Goal: Find specific page/section: Find specific page/section

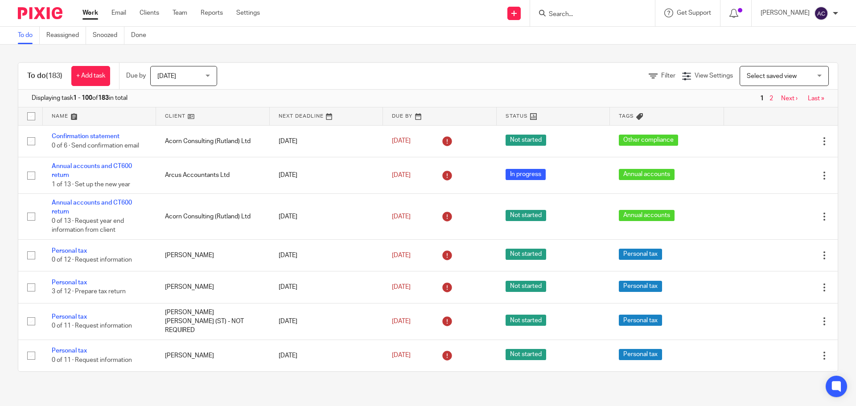
click at [603, 16] on input "Search" at bounding box center [588, 15] width 80 height 8
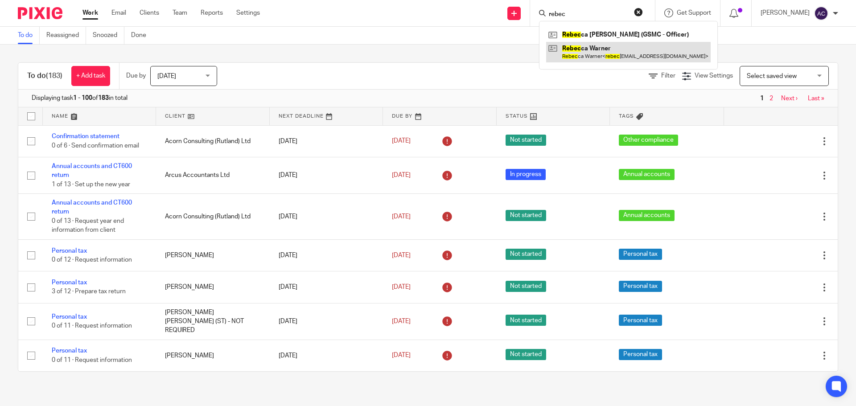
type input "rebec"
click at [608, 54] on link at bounding box center [628, 52] width 164 height 20
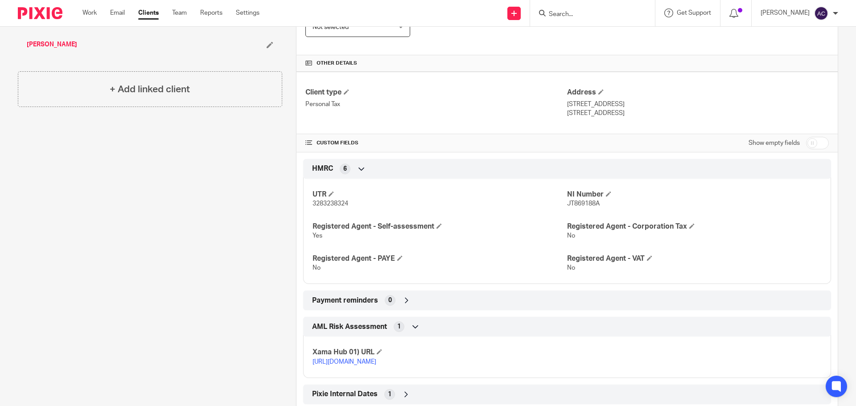
scroll to position [282, 0]
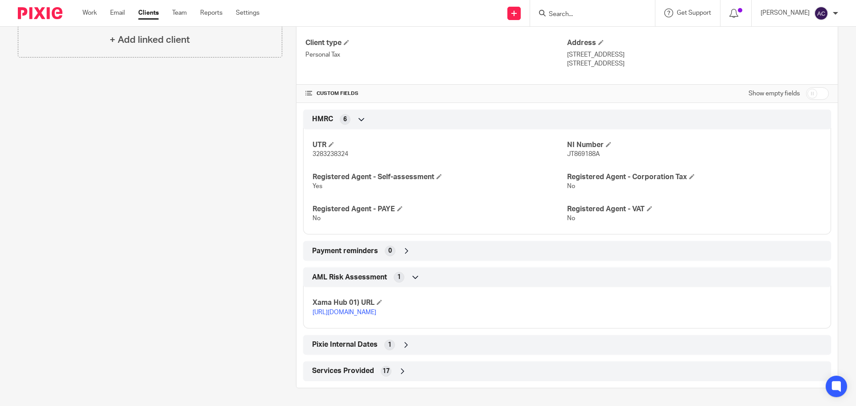
click at [344, 375] on span "Services Provided" at bounding box center [343, 370] width 62 height 9
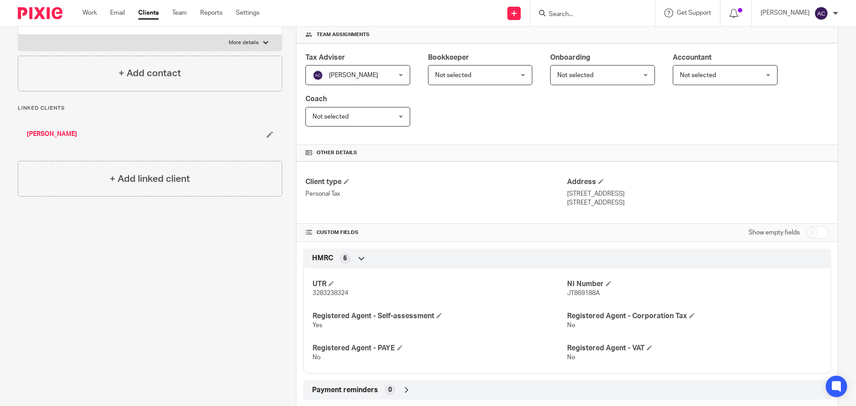
scroll to position [0, 0]
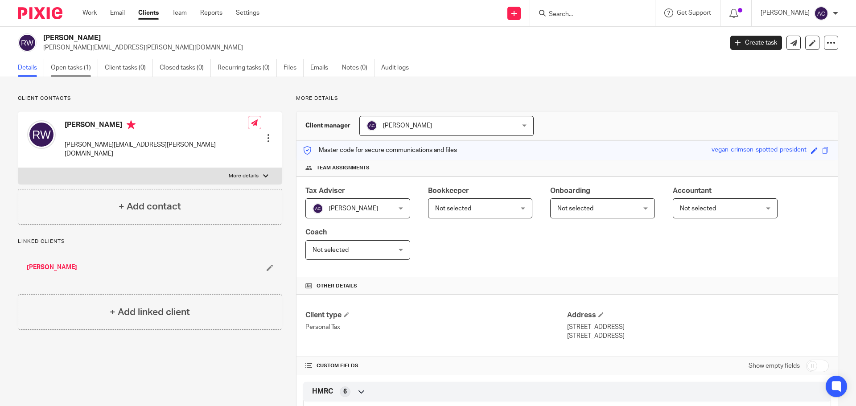
click at [65, 67] on link "Open tasks (1)" at bounding box center [74, 67] width 47 height 17
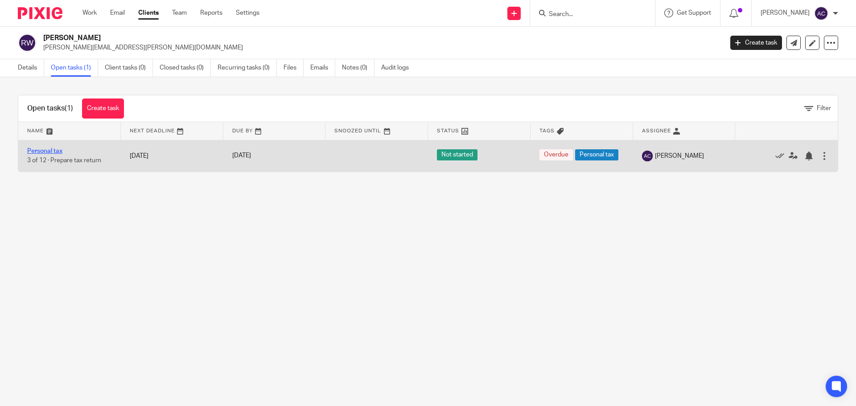
click at [37, 150] on link "Personal tax" at bounding box center [44, 151] width 35 height 6
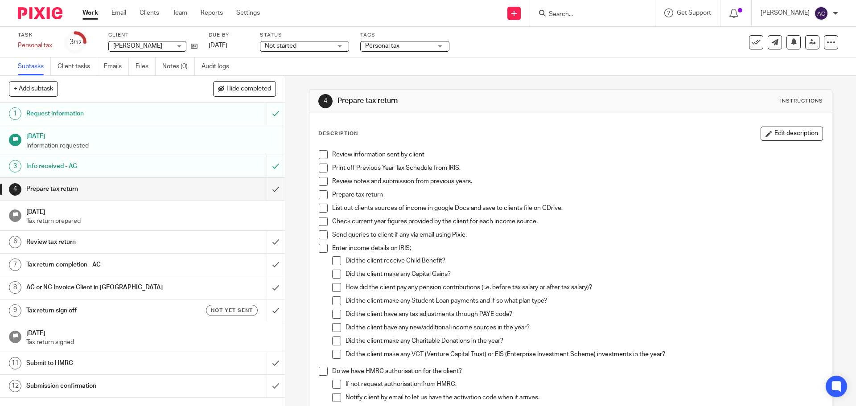
click at [105, 164] on h1 "Info received - AG" at bounding box center [103, 166] width 154 height 13
